Goal: Task Accomplishment & Management: Manage account settings

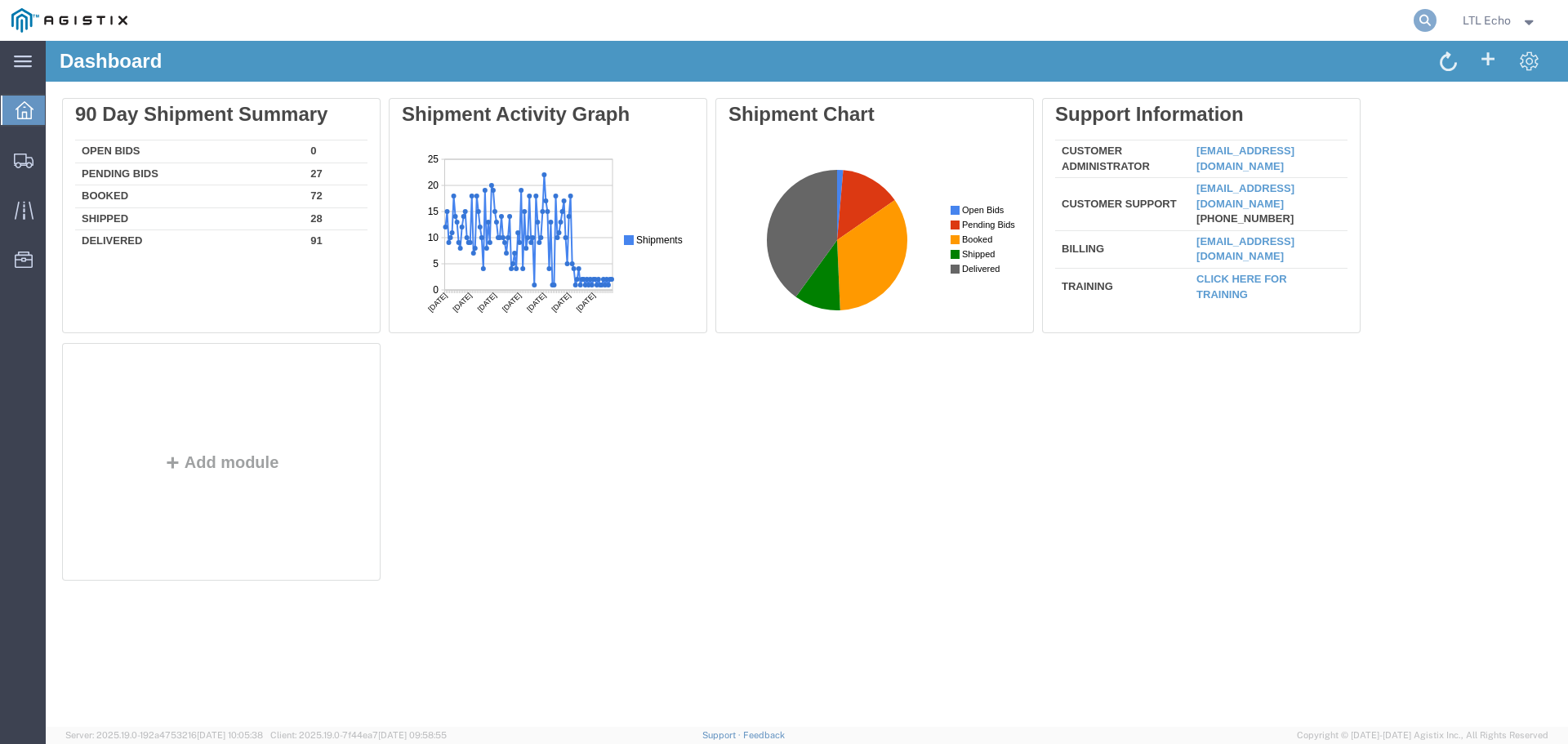
click at [1421, 19] on icon at bounding box center [1425, 20] width 23 height 23
paste input "56807649"
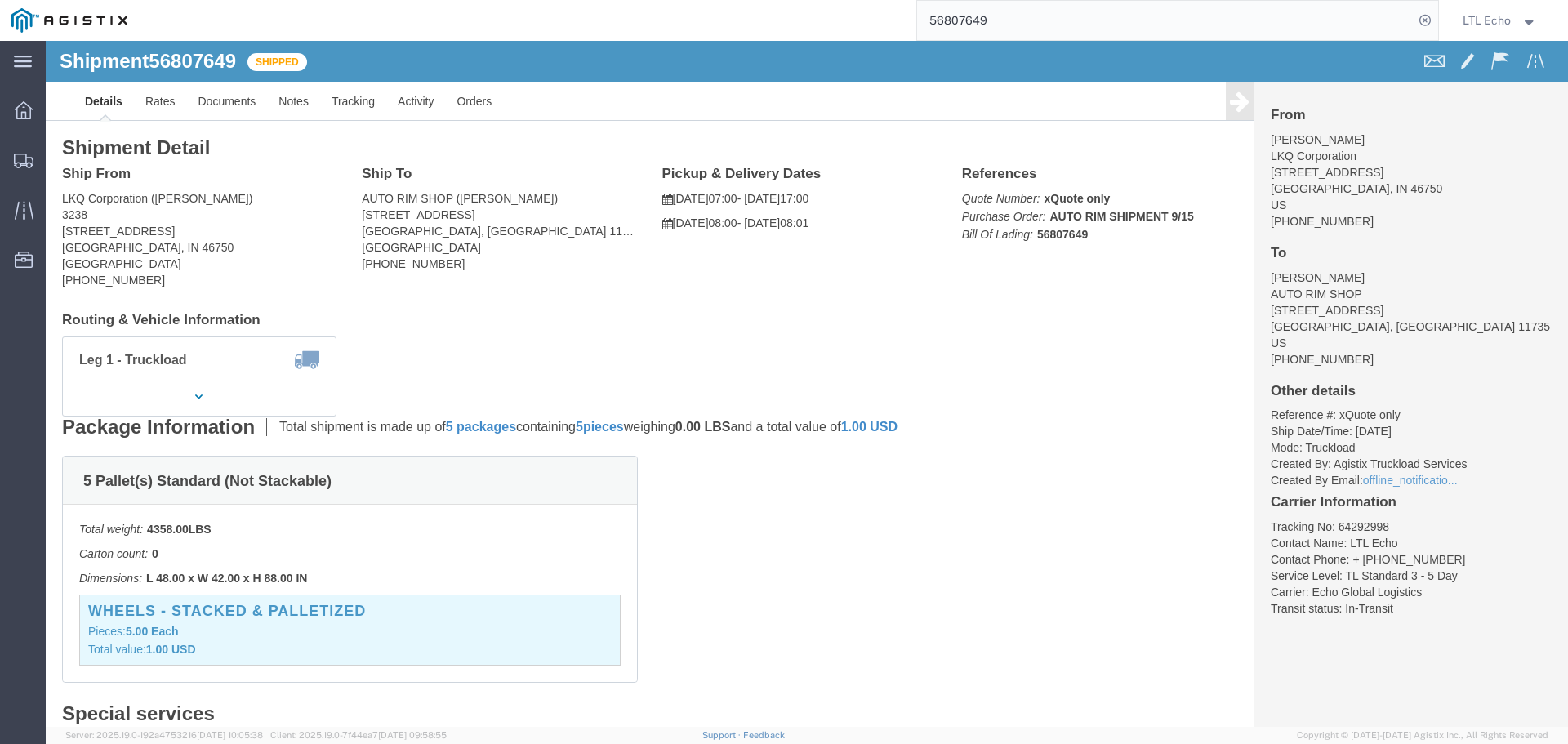
click at [957, 20] on input "56807649" at bounding box center [1166, 20] width 497 height 39
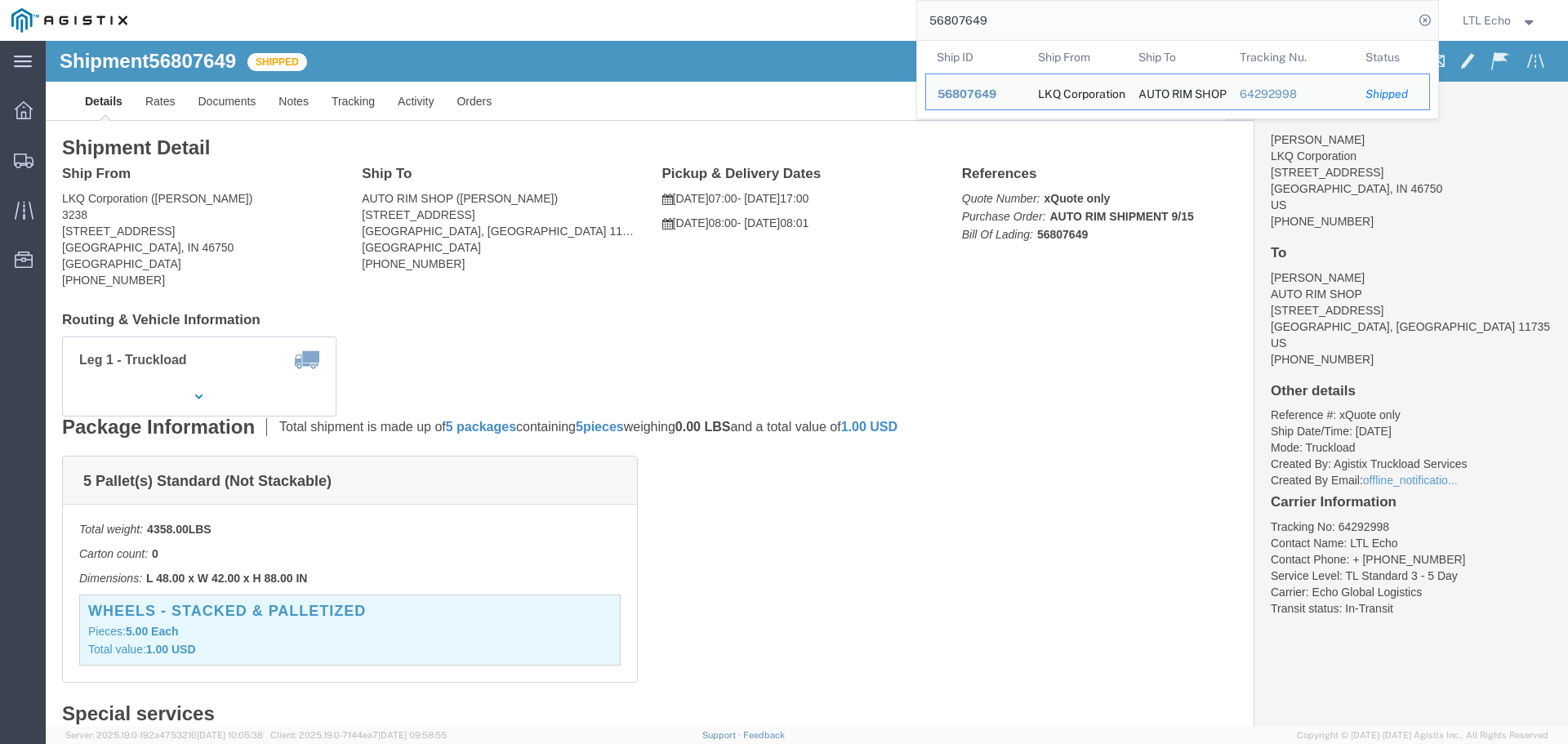
click at [957, 20] on input "56807649" at bounding box center [1166, 20] width 497 height 39
paste input "794113"
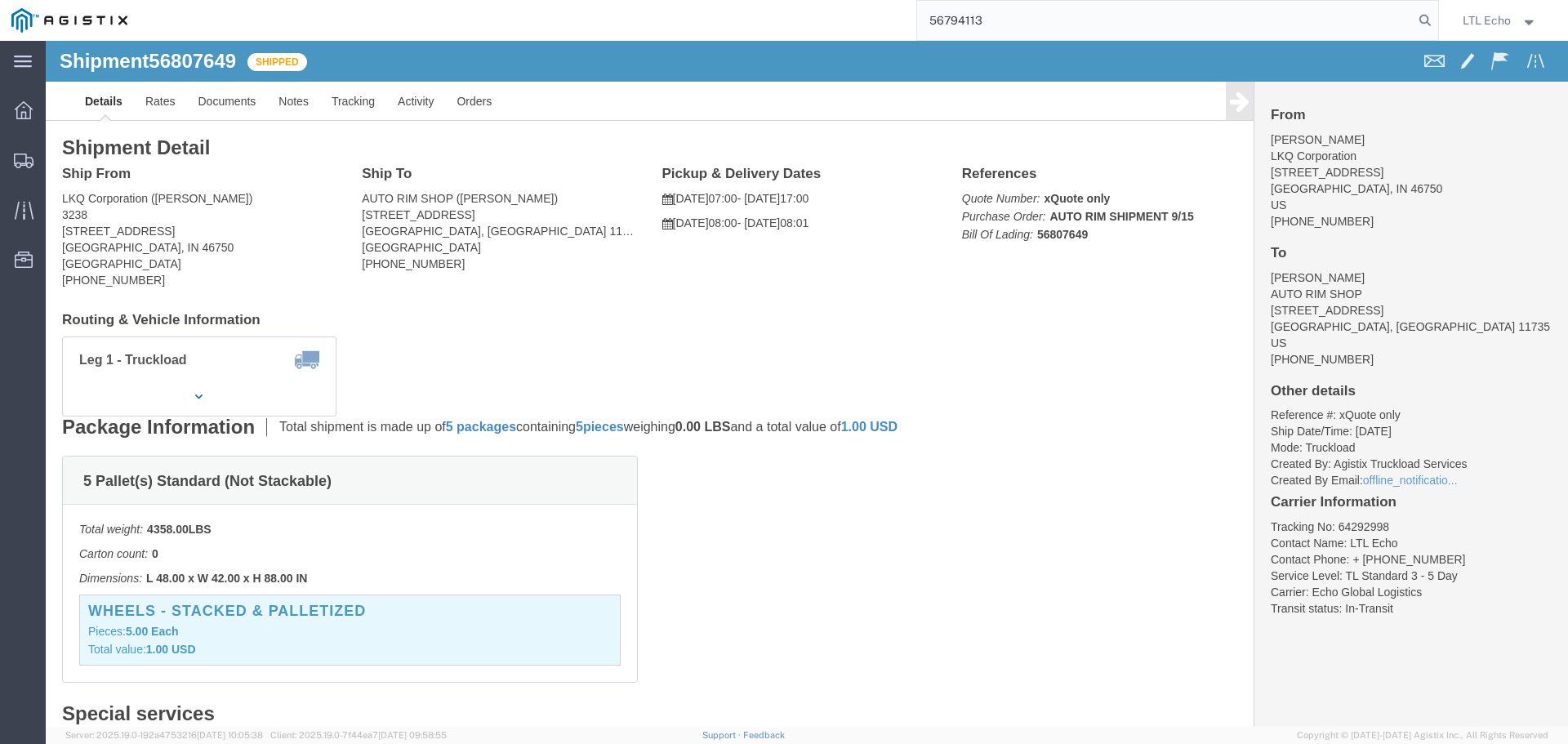
type input "56794113"
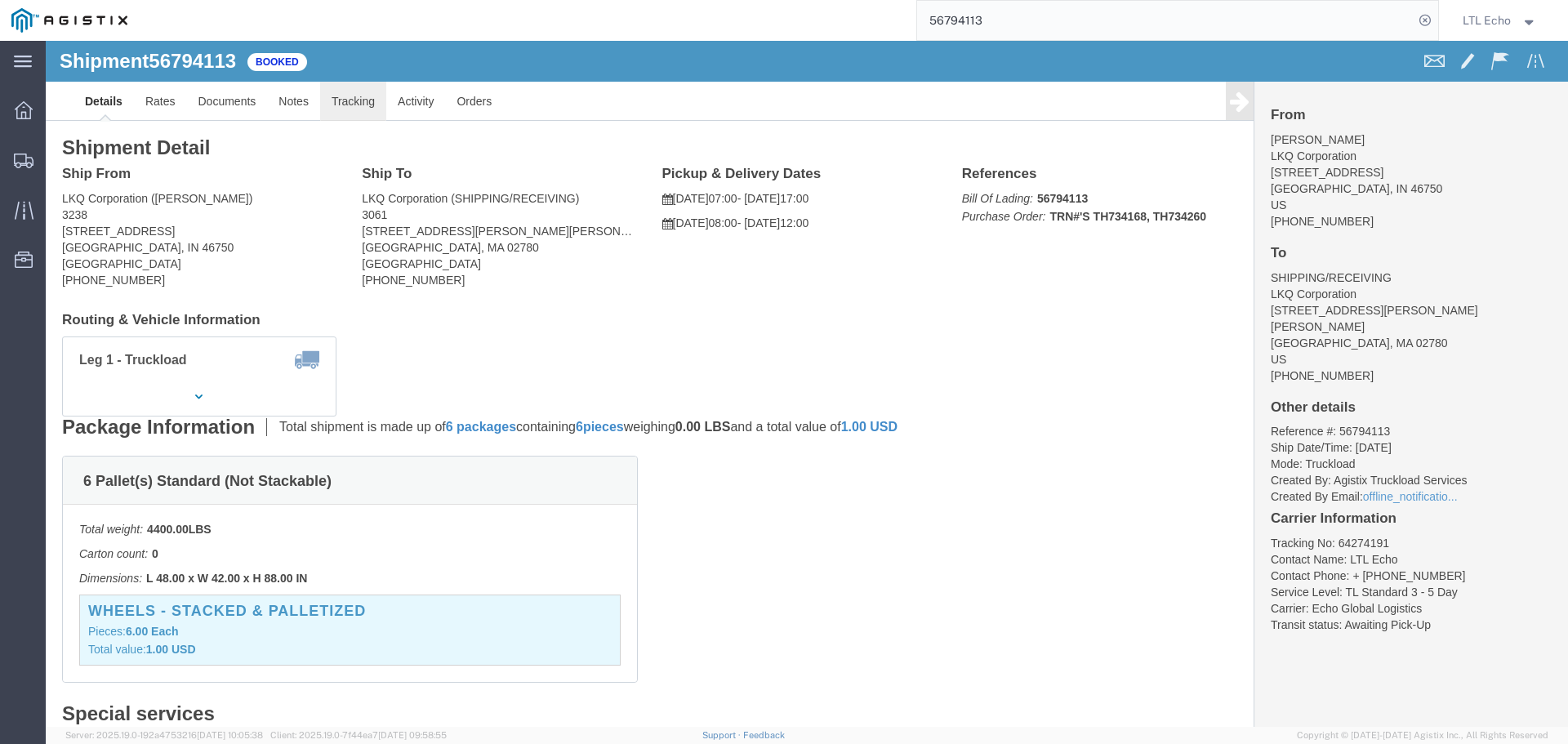
click link "Tracking"
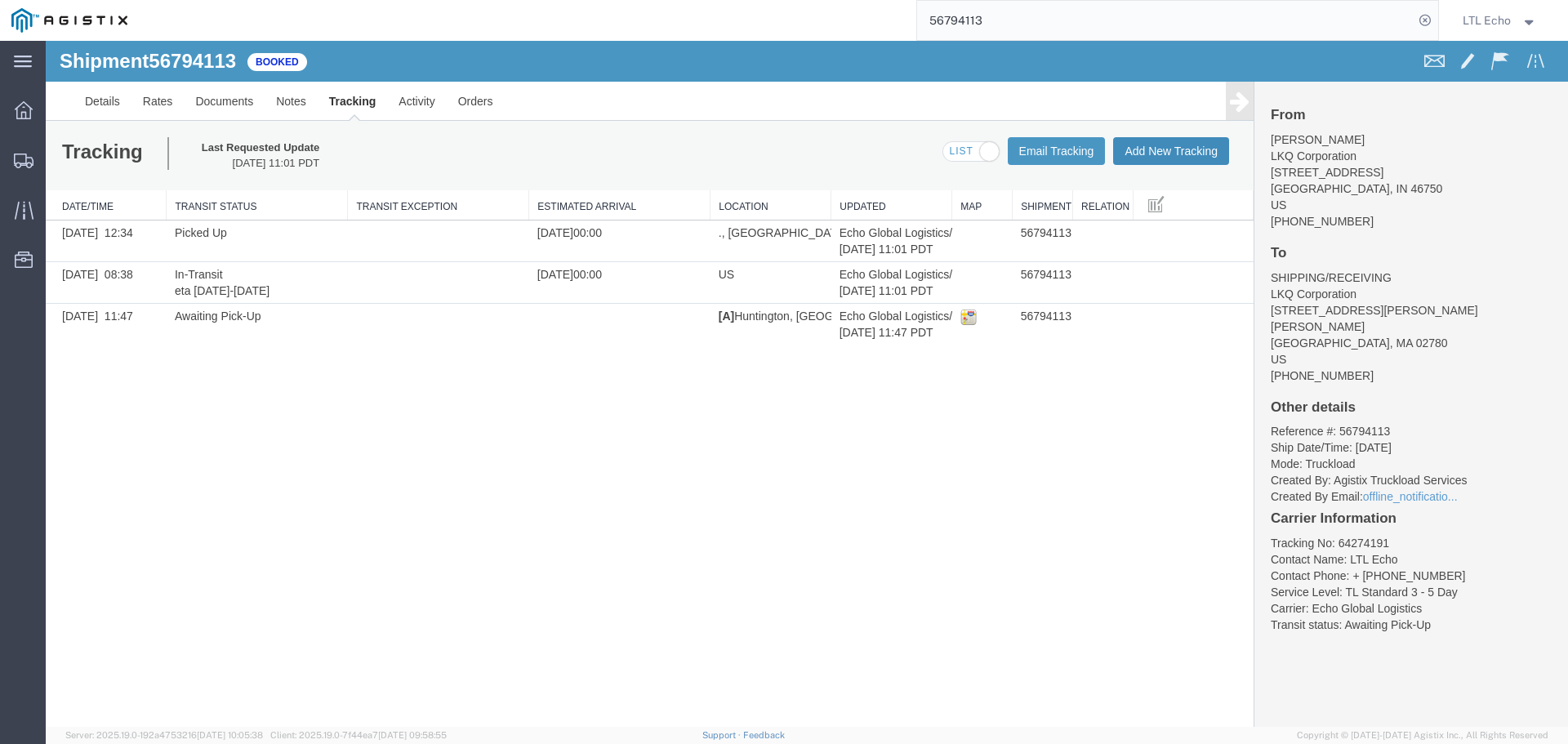
click at [1176, 147] on button "Add New Tracking" at bounding box center [1171, 151] width 116 height 28
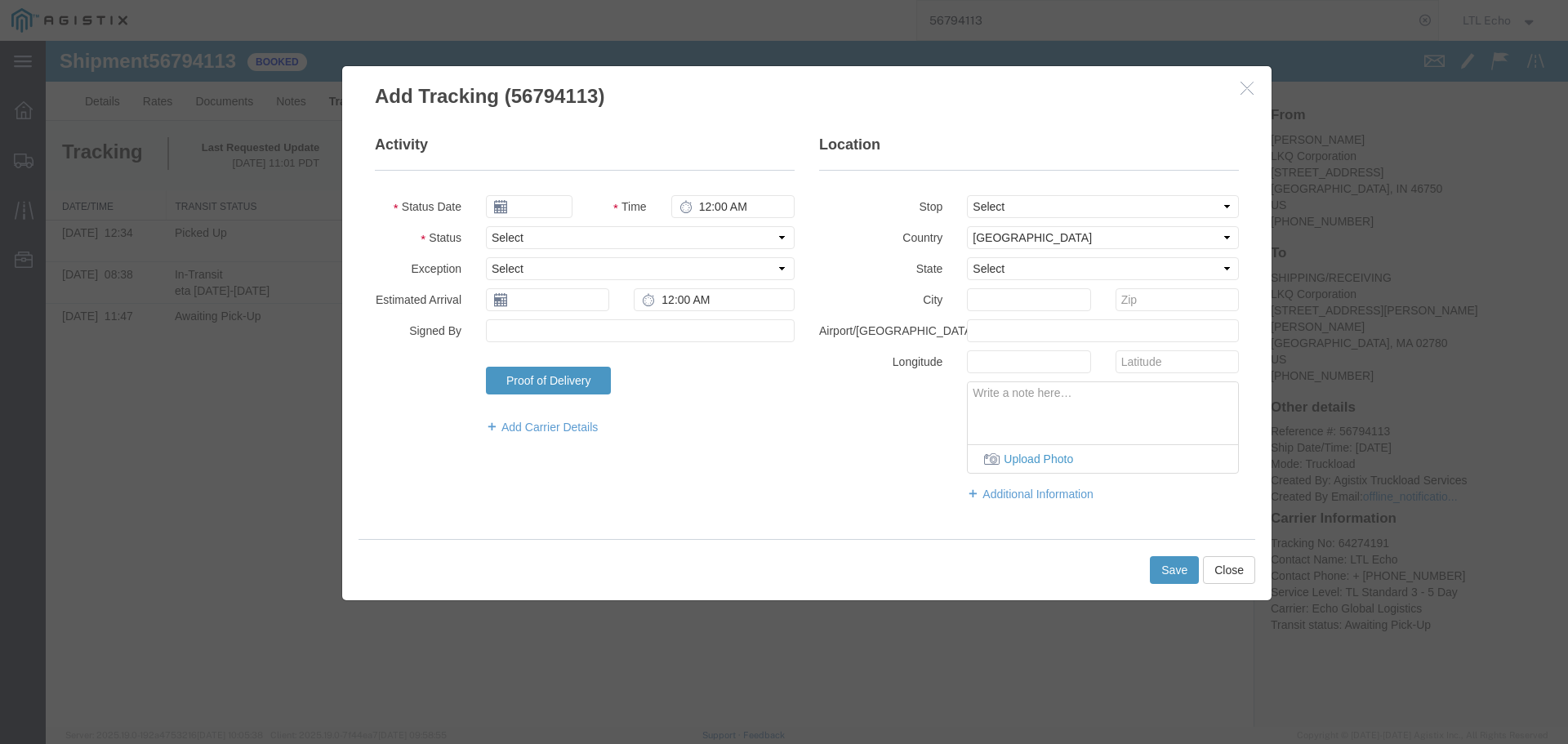
type input "[DATE]"
type input "1:00 PM"
click at [550, 234] on select "Select Arrival Notice Available Arrival Notice Imported Arrive at Delivery Loca…" at bounding box center [640, 237] width 309 height 23
select select "PICKEDUP"
click at [550, 234] on select "Select Arrival Notice Available Arrival Notice Imported Arrive at Delivery Loca…" at bounding box center [640, 237] width 309 height 23
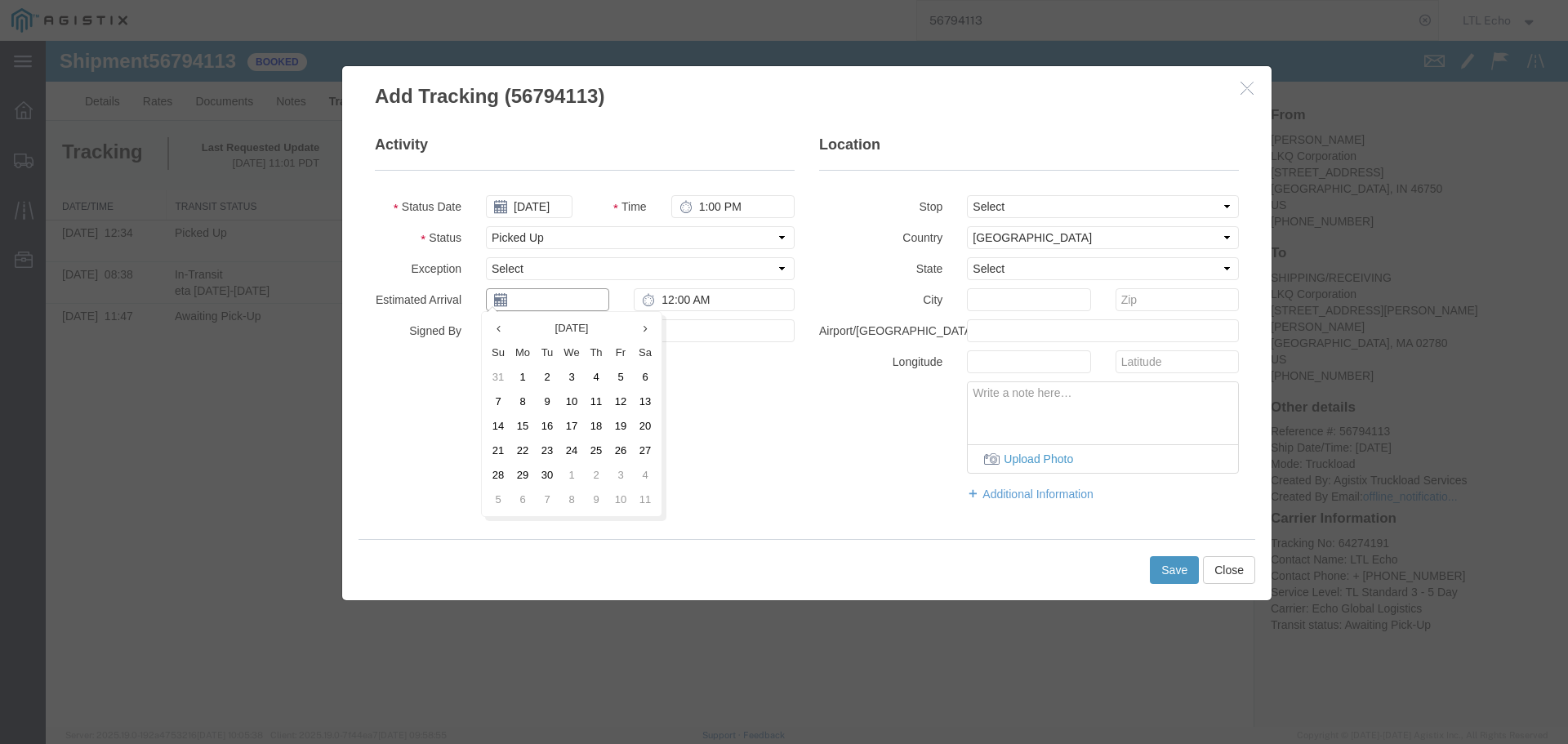
click at [546, 297] on input "text" at bounding box center [548, 299] width 123 height 23
click at [527, 430] on td "15" at bounding box center [523, 426] width 25 height 25
type input "[DATE]"
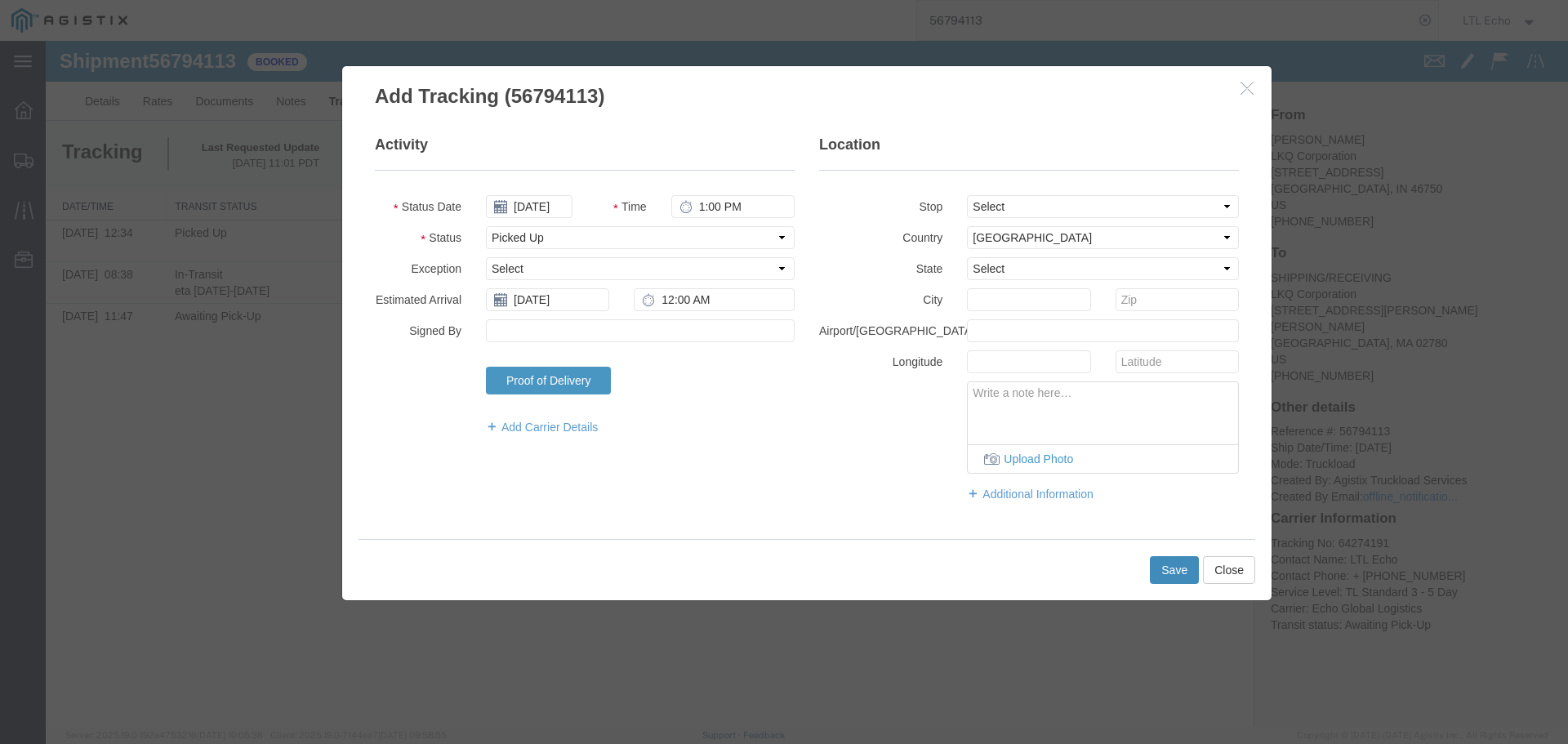
click at [1164, 560] on button "Save" at bounding box center [1174, 570] width 49 height 28
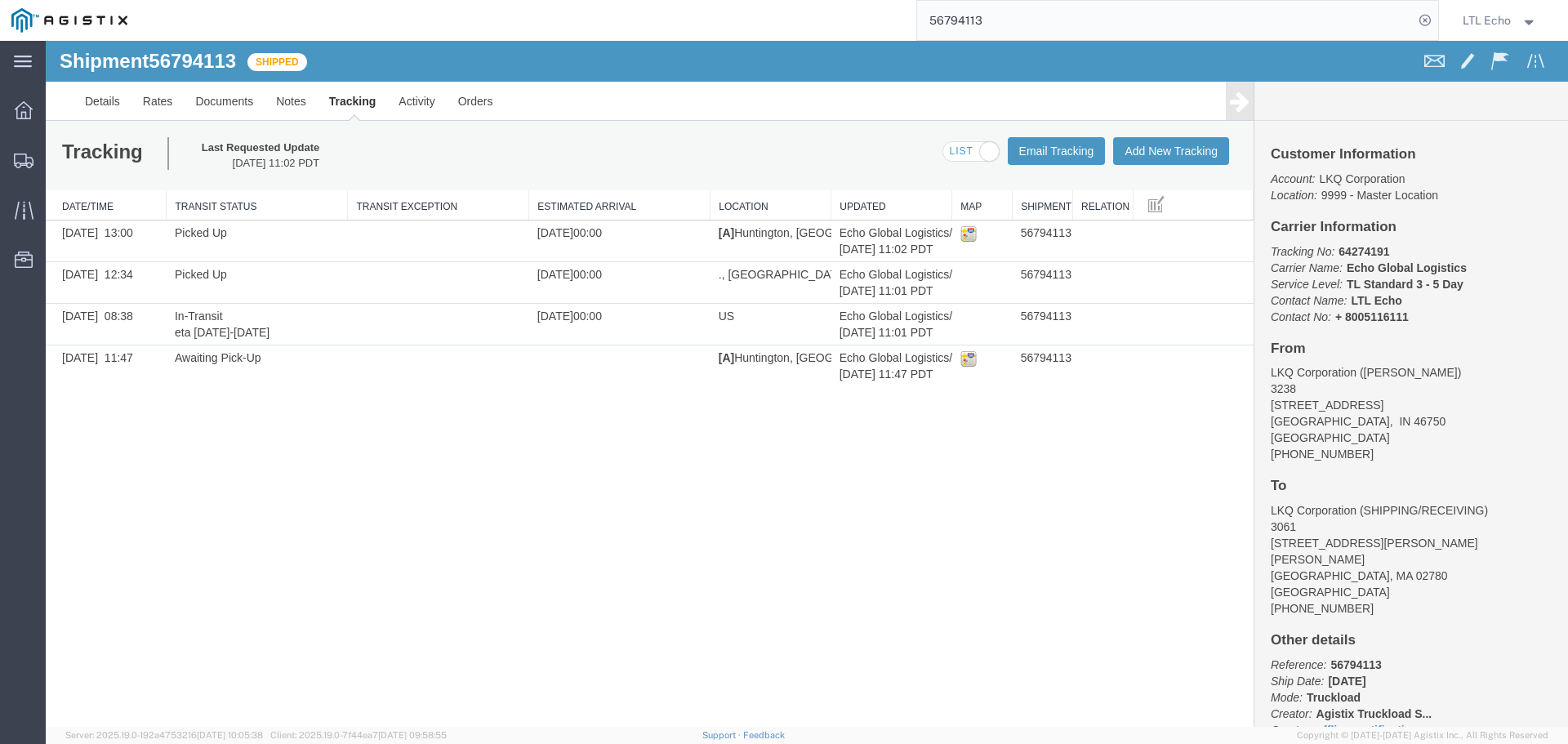
drag, startPoint x: 53, startPoint y: 21, endPoint x: 70, endPoint y: 12, distance: 19.2
click at [53, 21] on img at bounding box center [70, 20] width 116 height 25
